Goal: Task Accomplishment & Management: Use online tool/utility

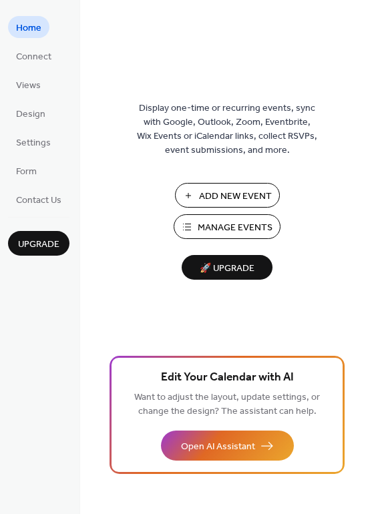
click at [224, 224] on span "Manage Events" at bounding box center [234, 228] width 75 height 14
click at [220, 229] on span "Manage Events" at bounding box center [234, 228] width 75 height 14
click at [234, 228] on span "Manage Events" at bounding box center [234, 228] width 75 height 14
click at [220, 192] on span "Add New Event" at bounding box center [235, 196] width 73 height 14
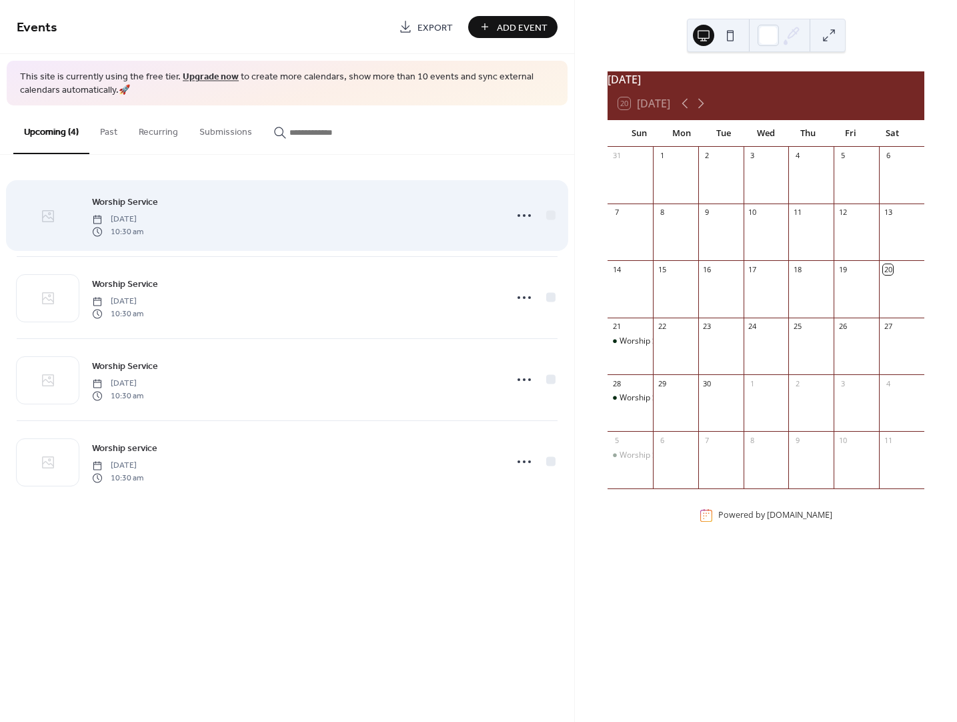
click at [51, 217] on icon at bounding box center [48, 216] width 12 height 12
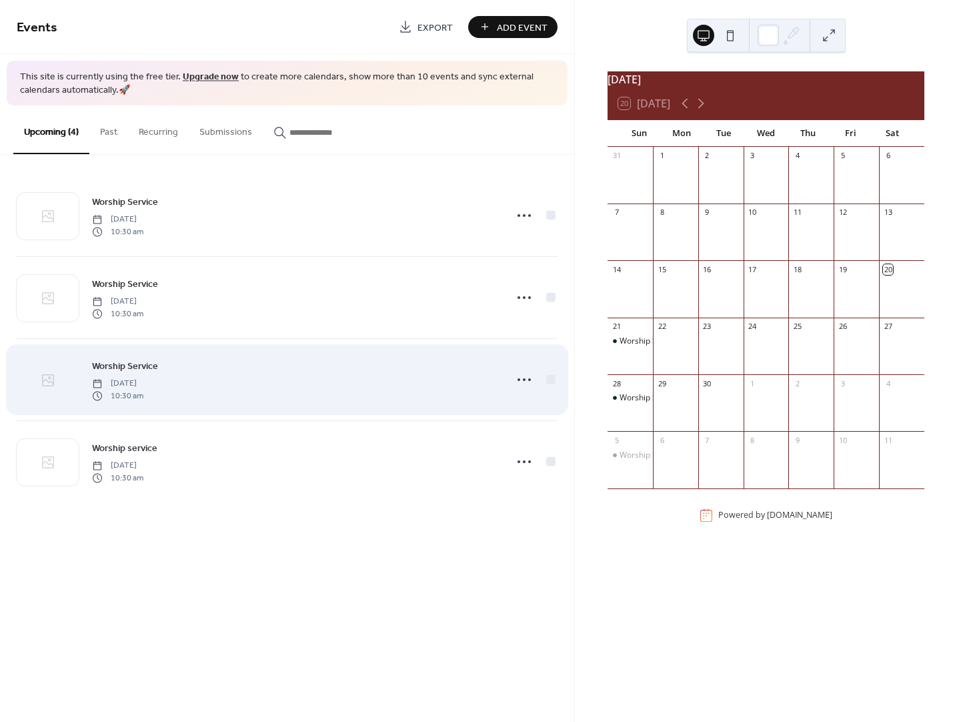
click at [53, 382] on icon at bounding box center [48, 380] width 12 height 12
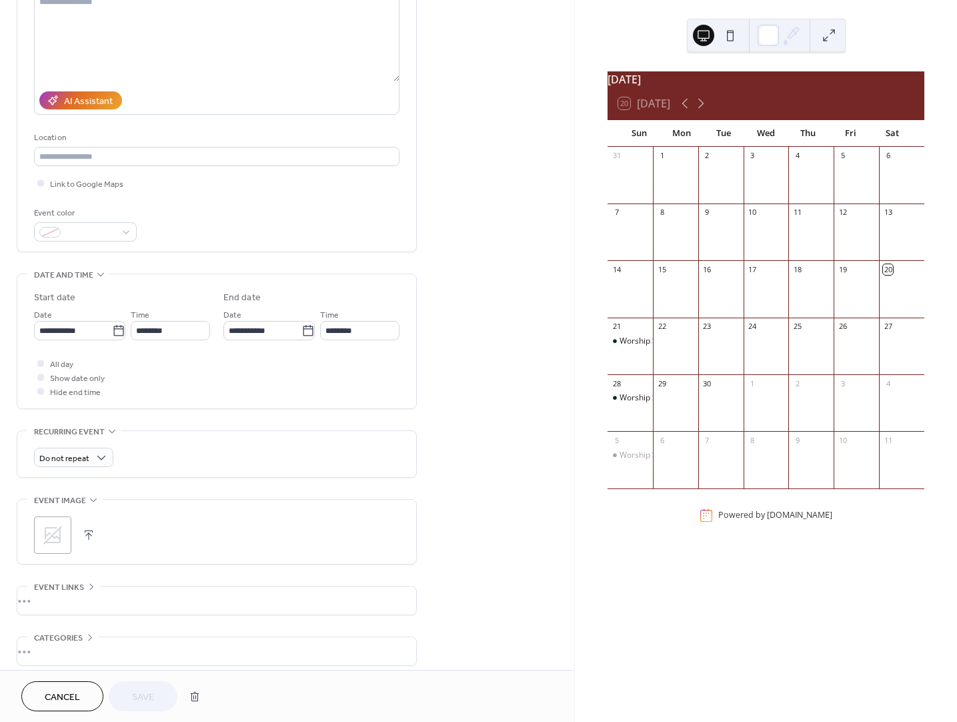
scroll to position [221, 0]
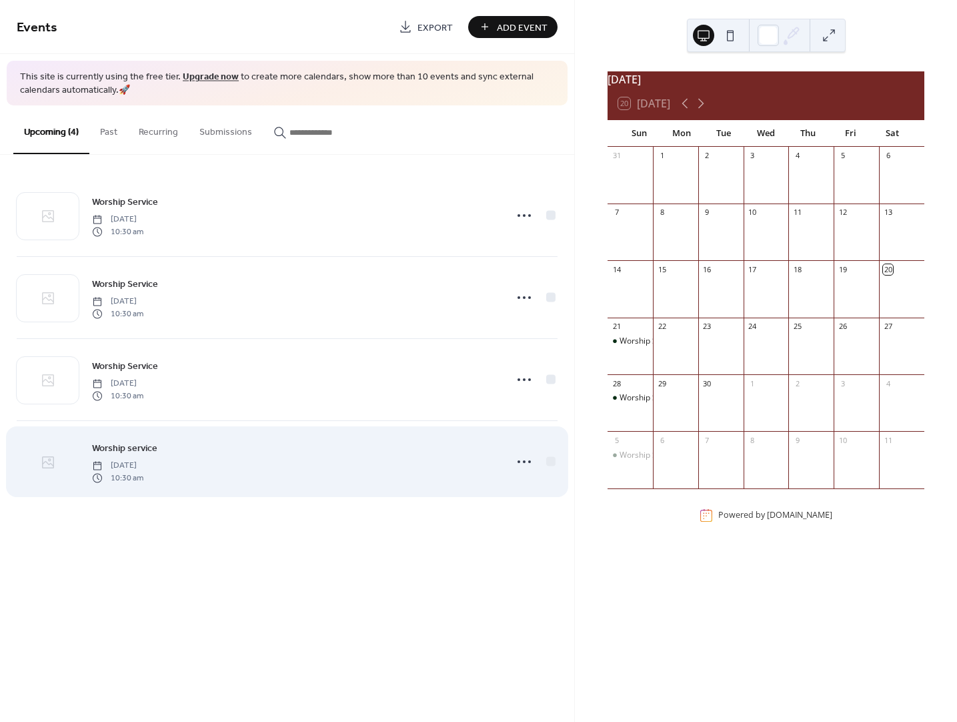
click at [48, 462] on icon at bounding box center [48, 462] width 16 height 16
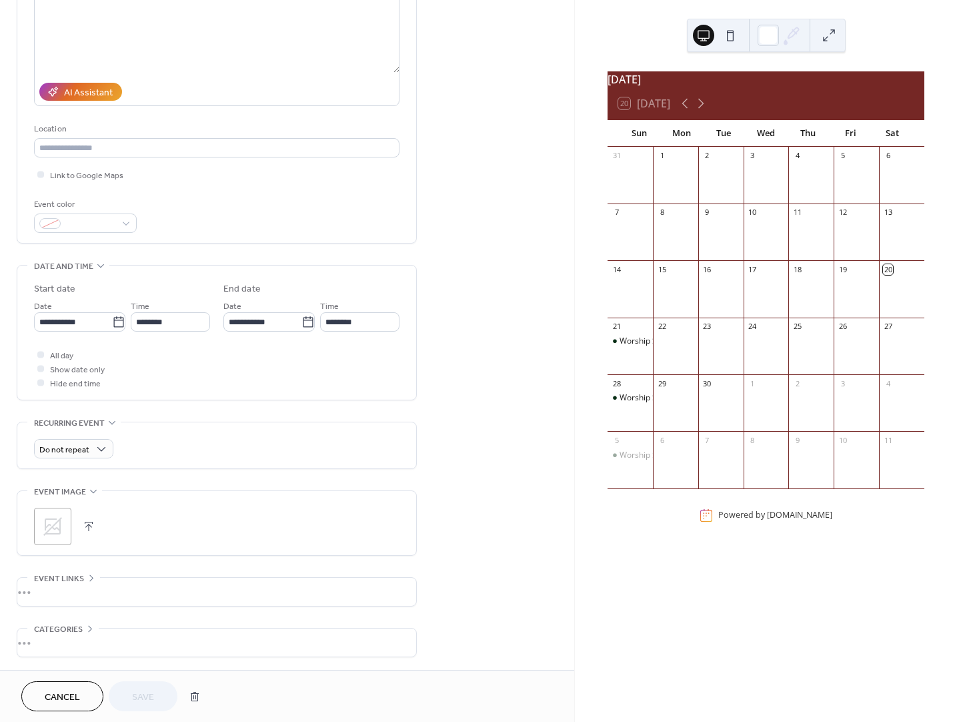
scroll to position [164, 0]
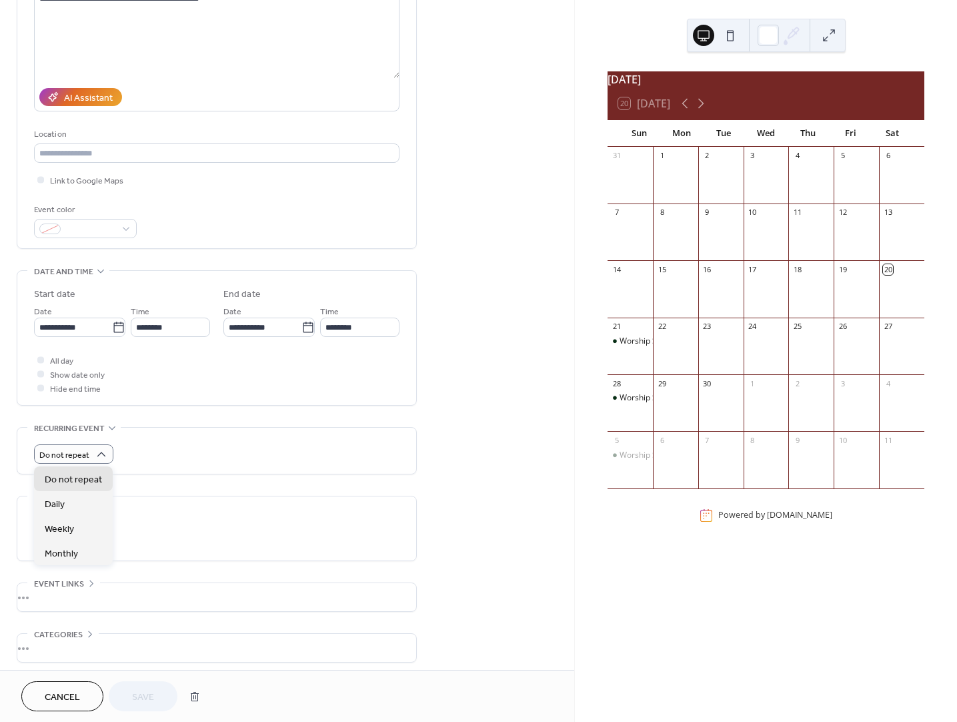
click at [163, 454] on div "Do not repeat" at bounding box center [217, 453] width 366 height 19
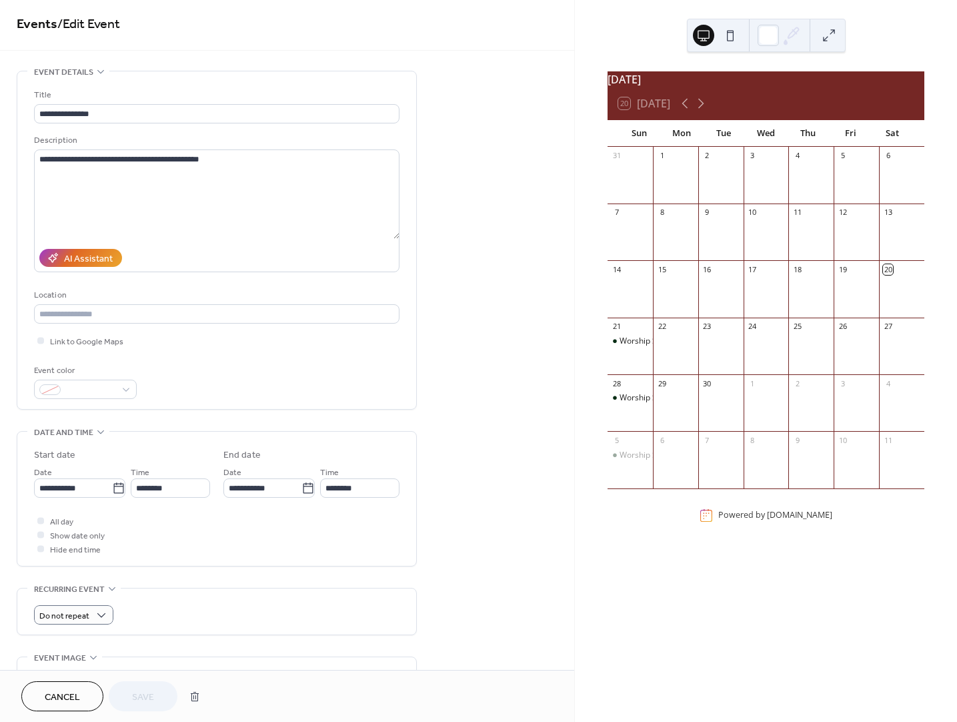
scroll to position [0, 0]
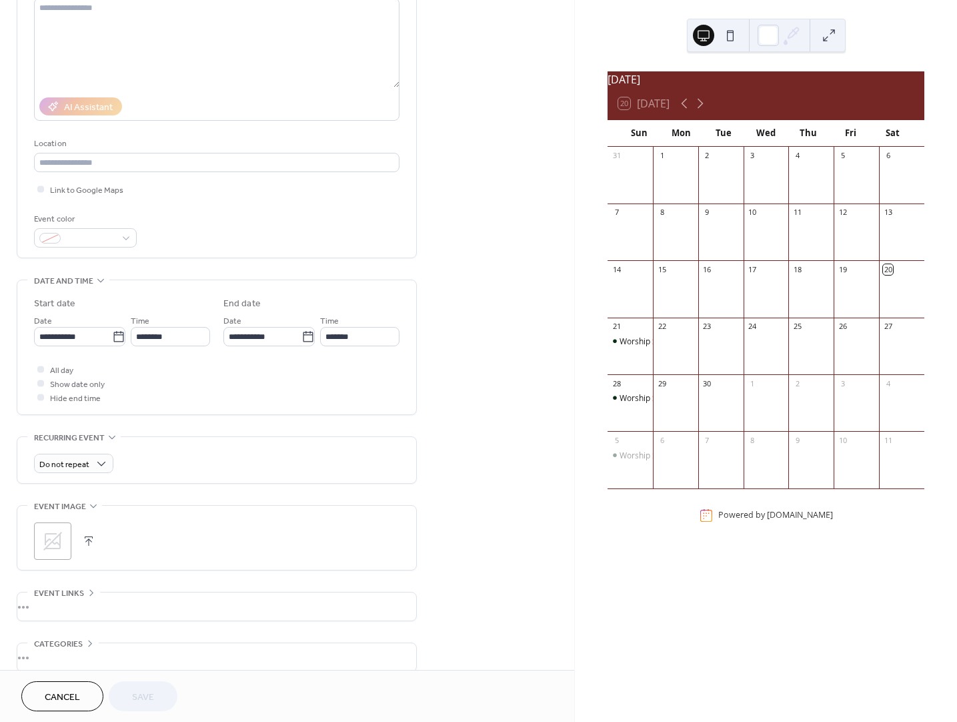
scroll to position [221, 0]
